Goal: Transaction & Acquisition: Purchase product/service

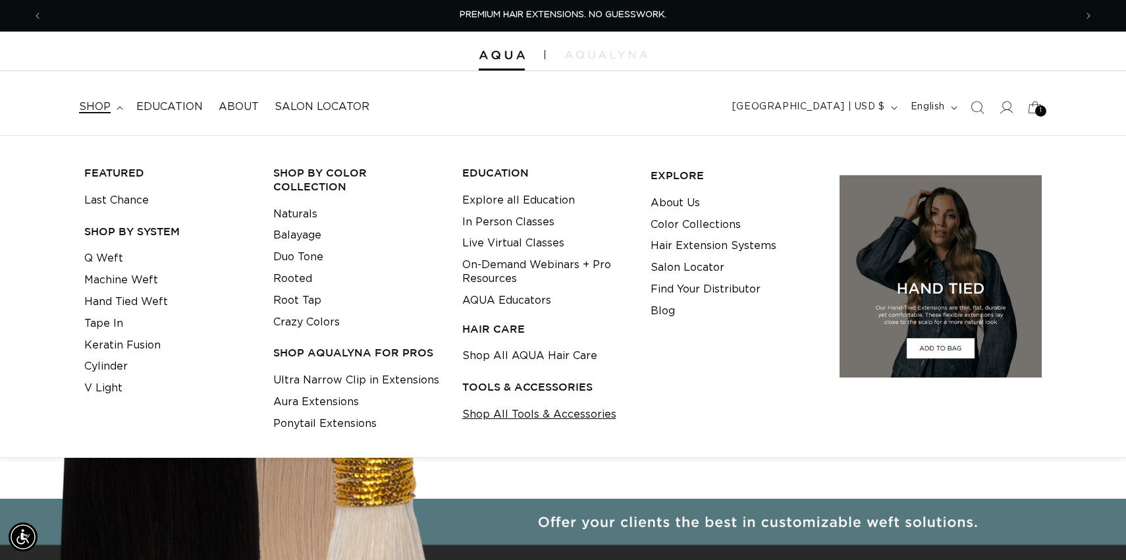
click at [484, 413] on link "Shop All Tools & Accessories" at bounding box center [539, 415] width 154 height 22
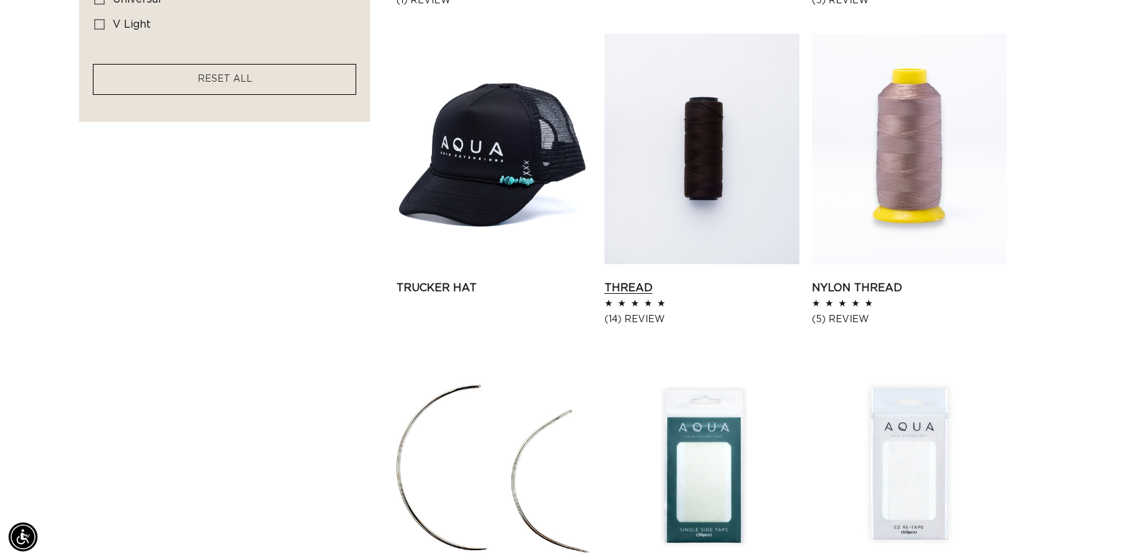
scroll to position [0, 1032]
click at [716, 280] on link "Thread" at bounding box center [701, 288] width 195 height 16
